Goal: Register for event/course

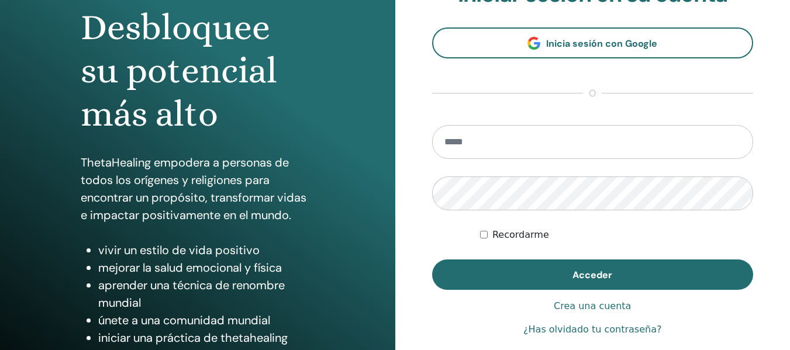
scroll to position [123, 0]
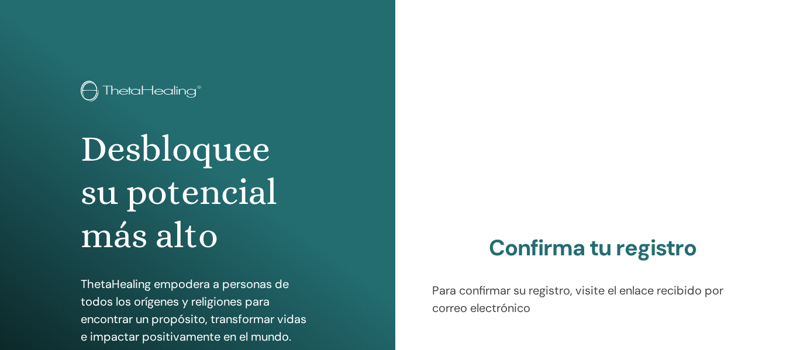
scroll to position [211, 0]
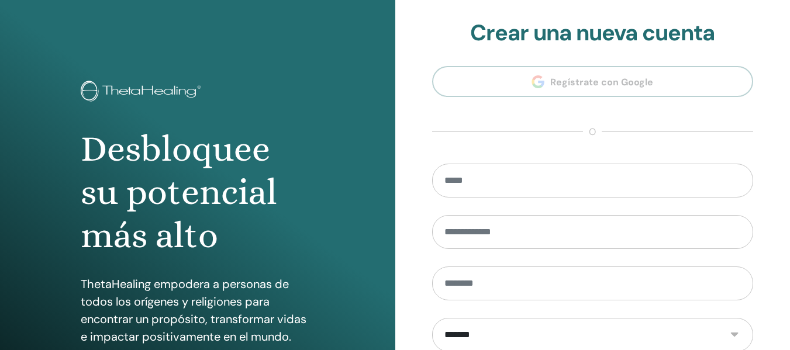
scroll to position [211, 0]
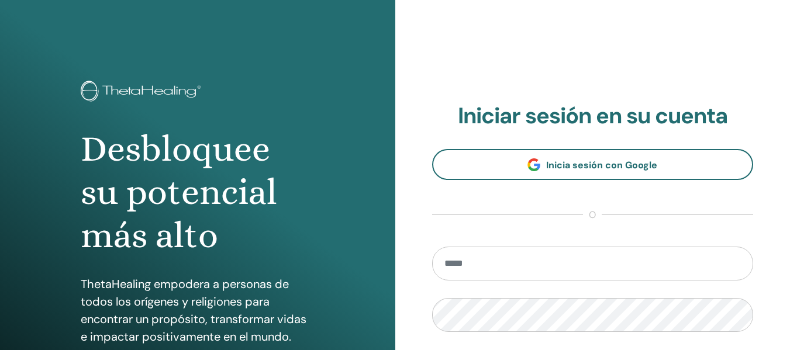
scroll to position [112, 0]
